Goal: Information Seeking & Learning: Stay updated

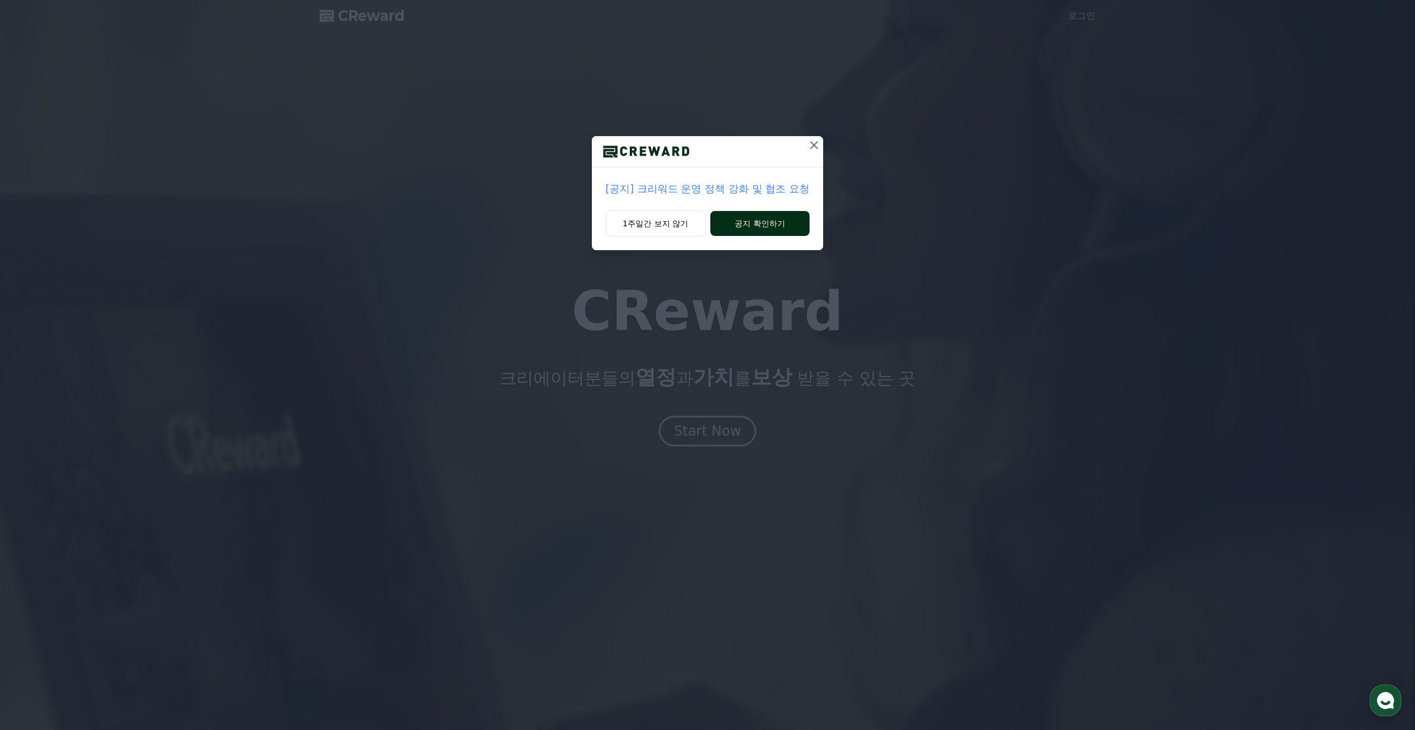
click at [752, 224] on button "공지 확인하기" at bounding box center [759, 223] width 99 height 25
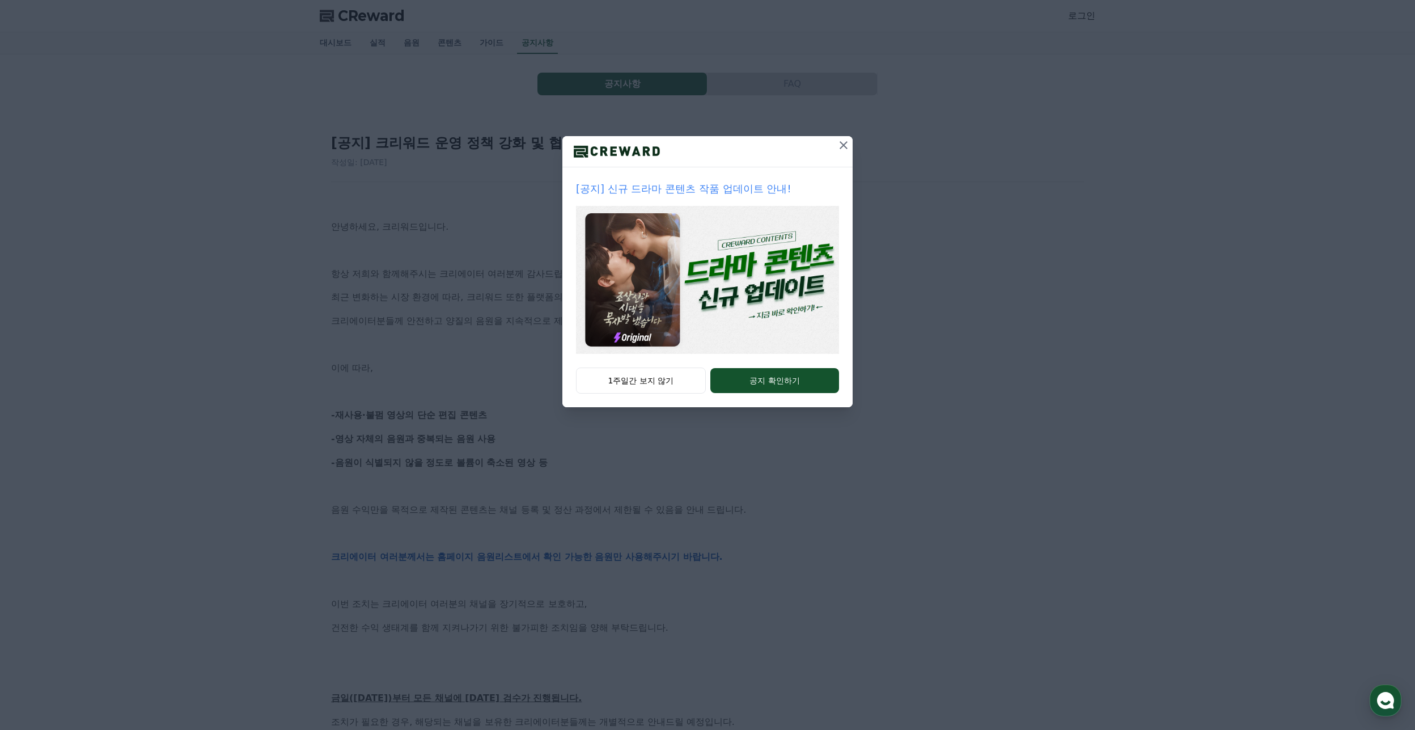
click at [764, 276] on img at bounding box center [707, 280] width 263 height 148
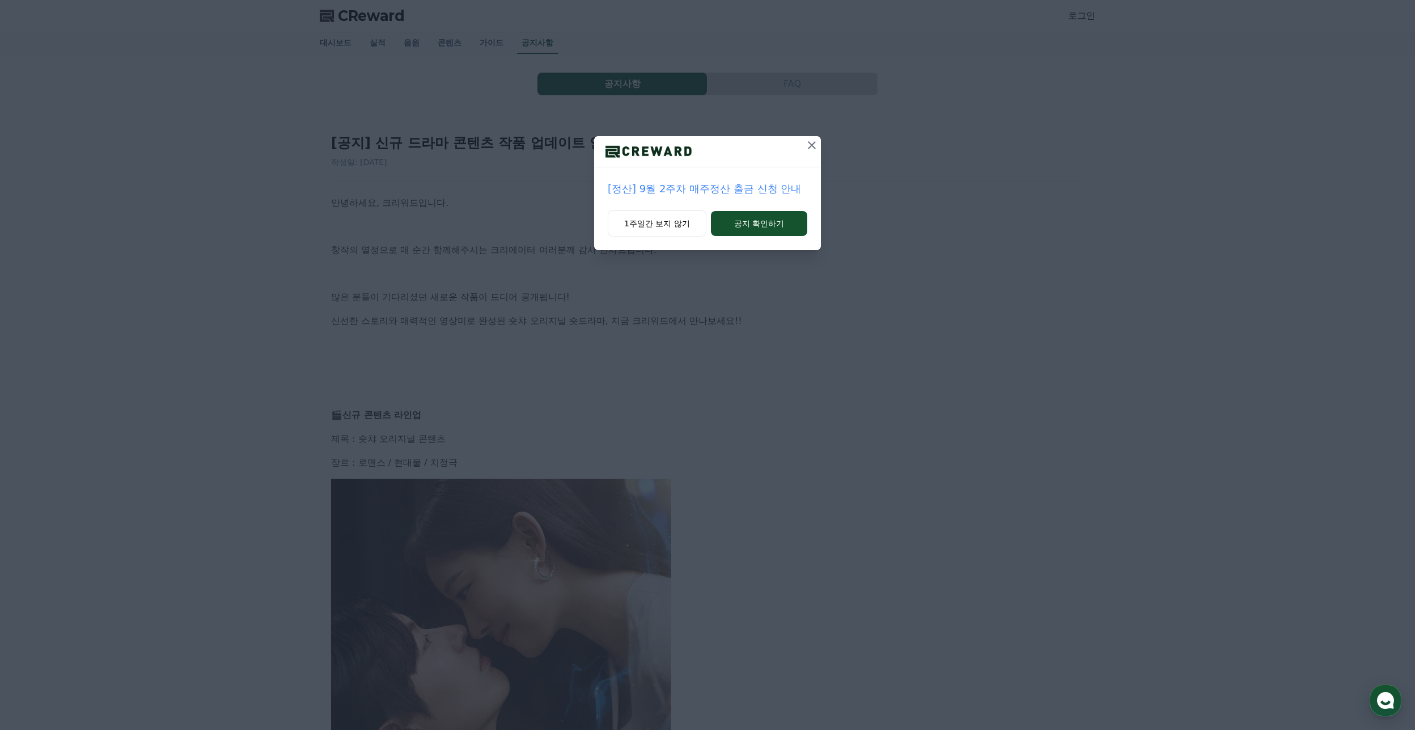
click at [806, 152] on button at bounding box center [812, 145] width 18 height 18
click at [806, 152] on div "[공지] 신규 드라마 콘텐츠 작품 업데이트 안내! 작성일: 2025-08-25" at bounding box center [707, 146] width 753 height 43
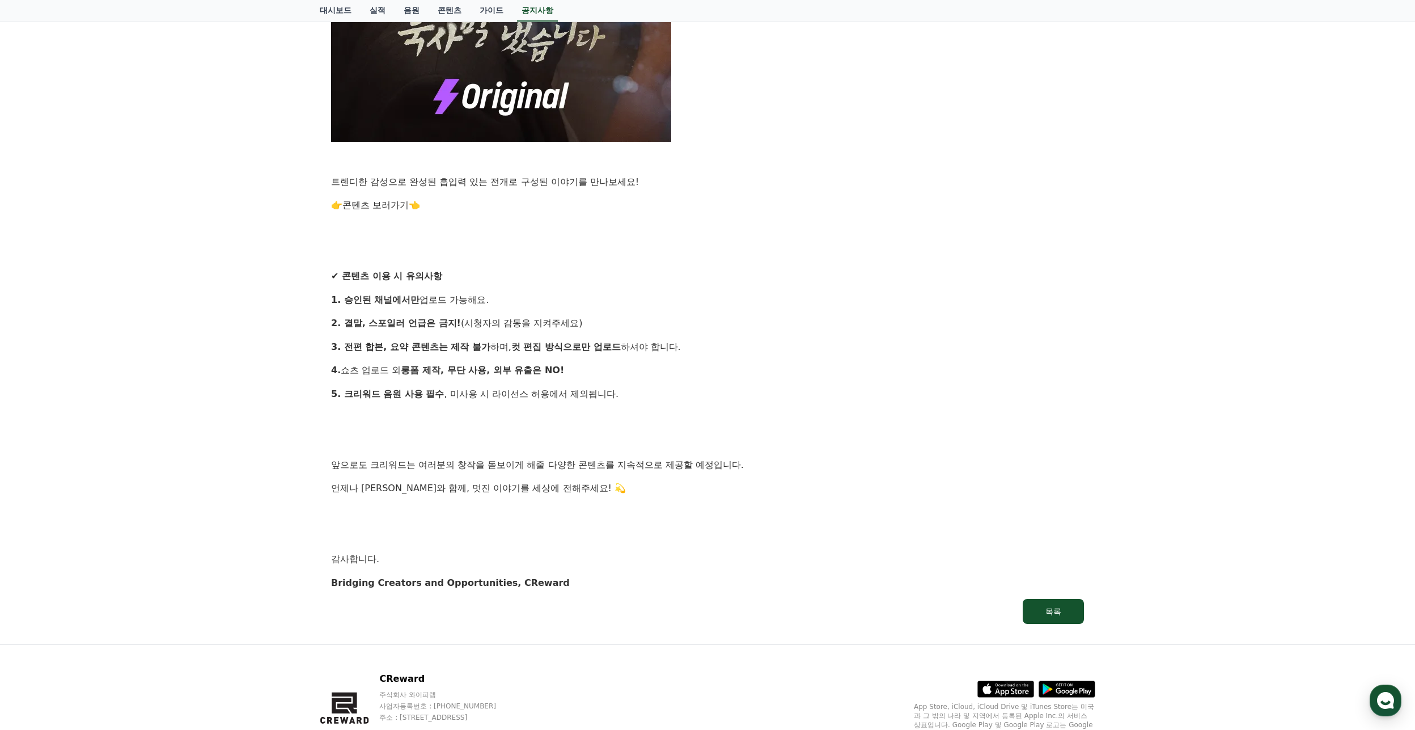
scroll to position [896, 0]
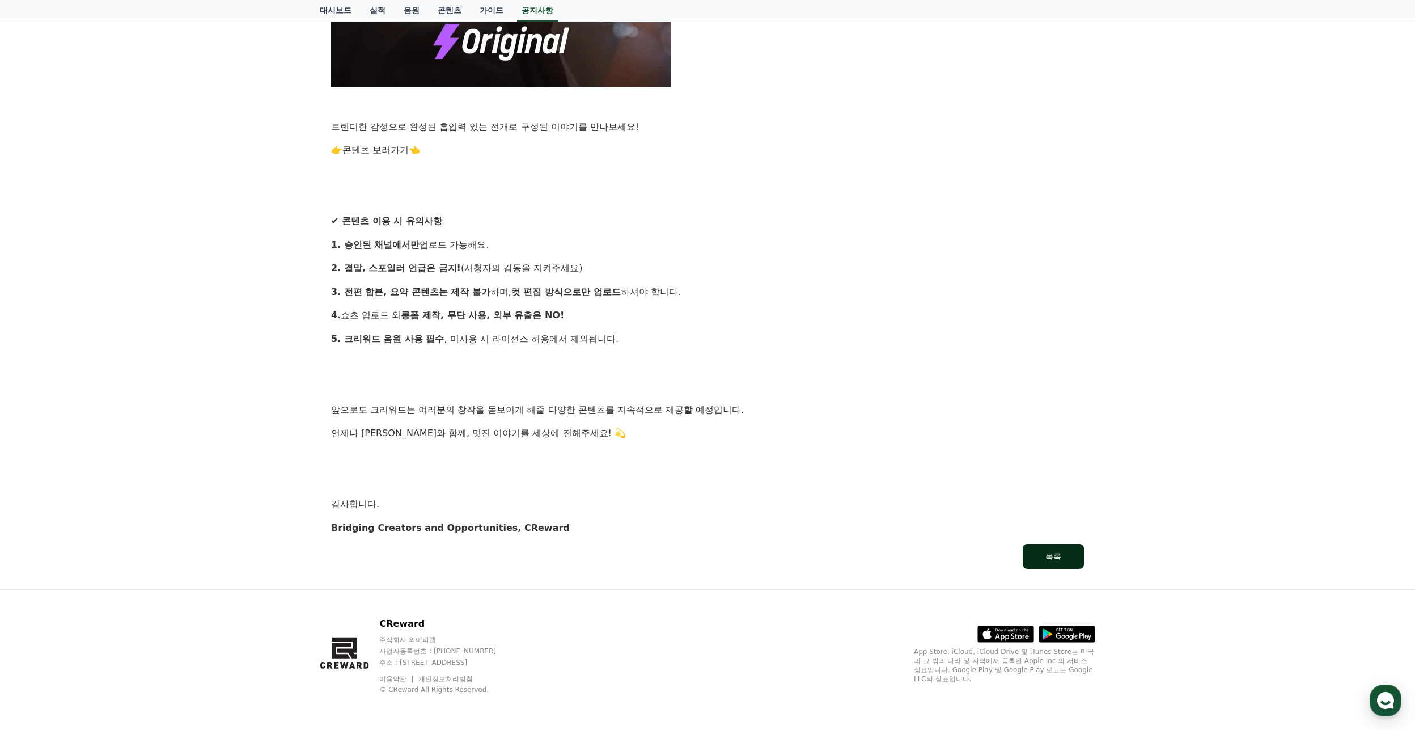
click at [1057, 558] on div "목록" at bounding box center [1053, 555] width 16 height 11
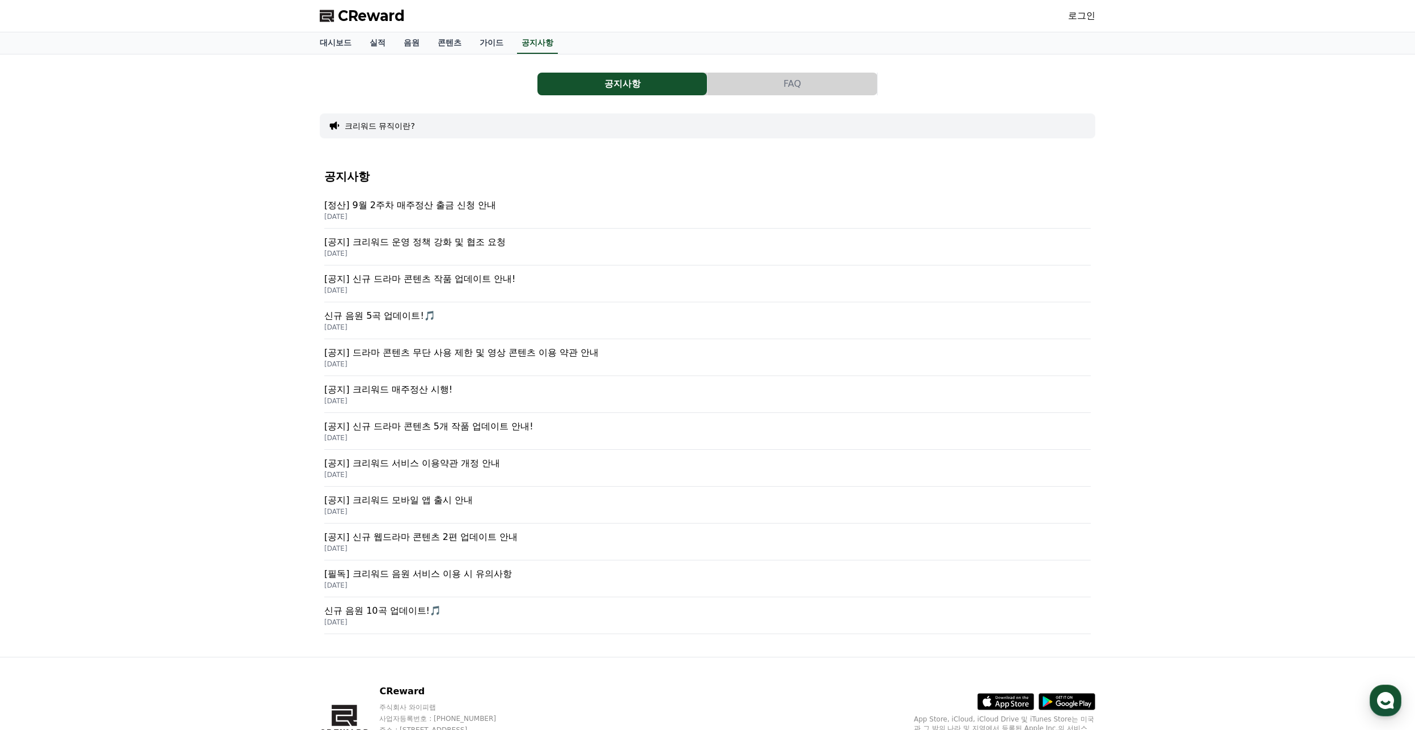
click at [503, 281] on p "[공지] 신규 드라마 콘텐츠 작품 업데이트 안내!" at bounding box center [707, 279] width 766 height 14
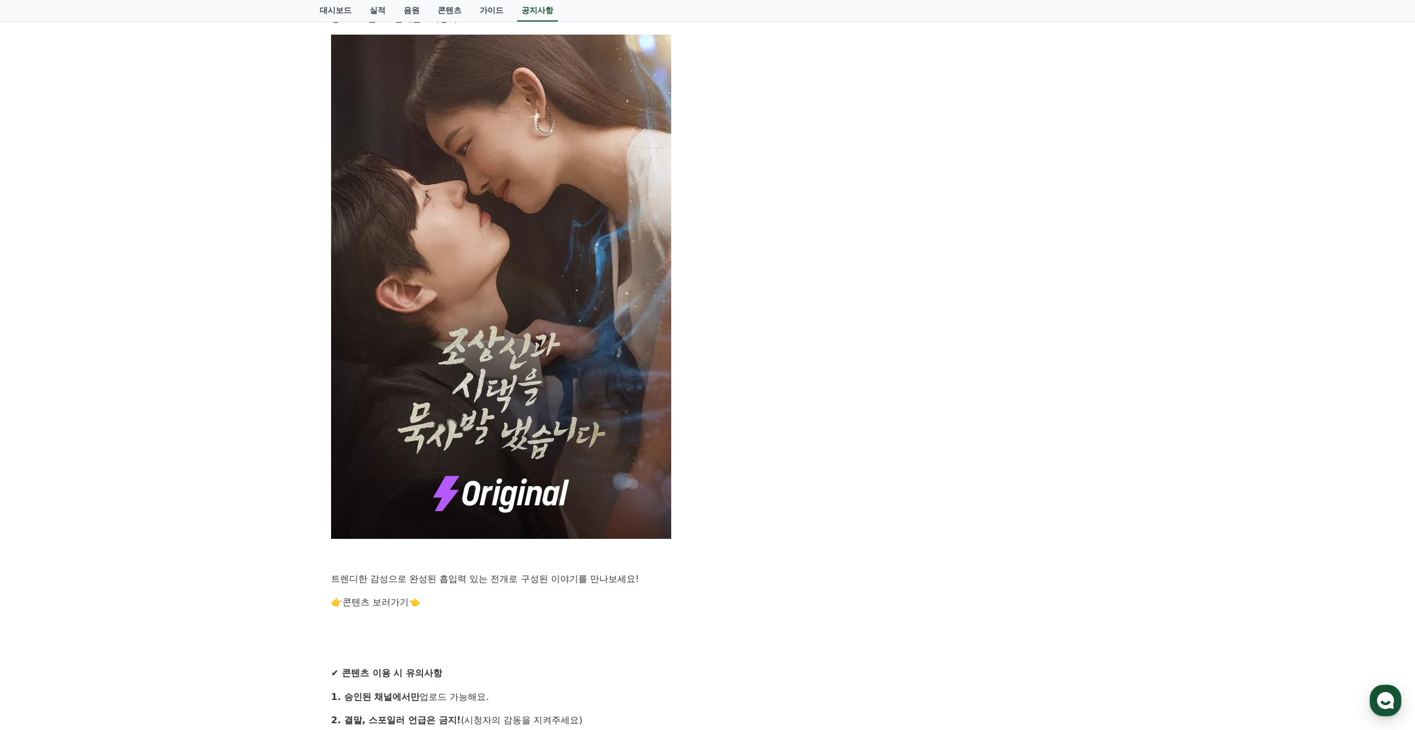
scroll to position [453, 0]
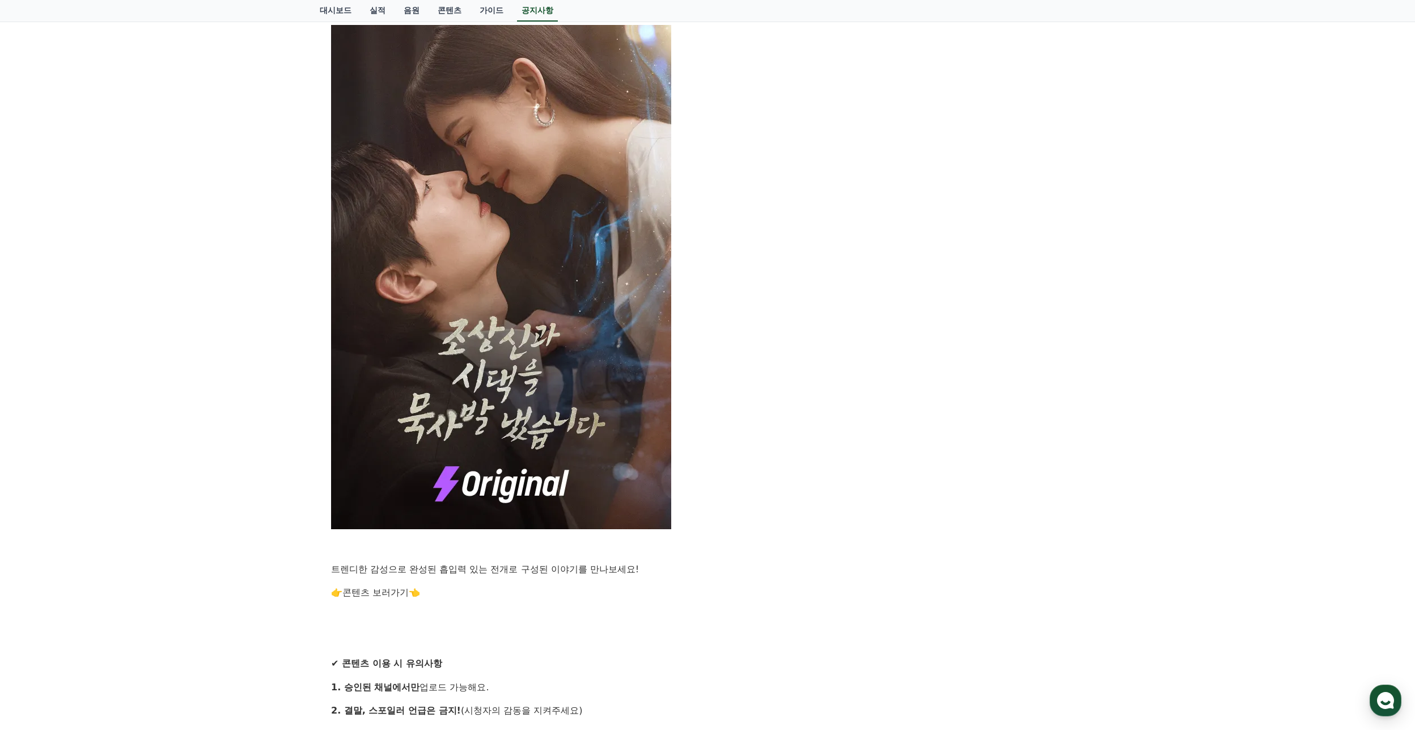
click at [391, 590] on link "콘텐츠 보러가기" at bounding box center [375, 592] width 66 height 11
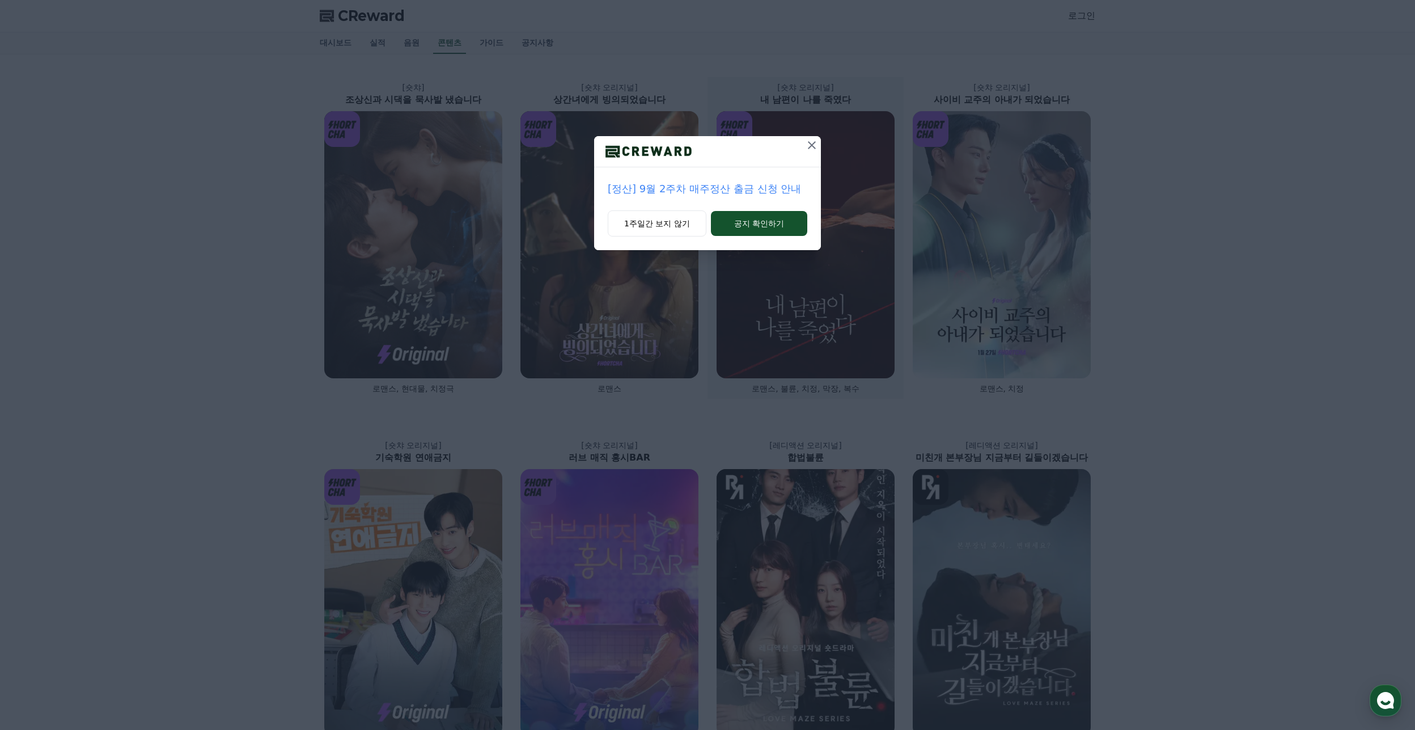
click at [808, 149] on icon at bounding box center [812, 145] width 14 height 14
